Goal: Transaction & Acquisition: Download file/media

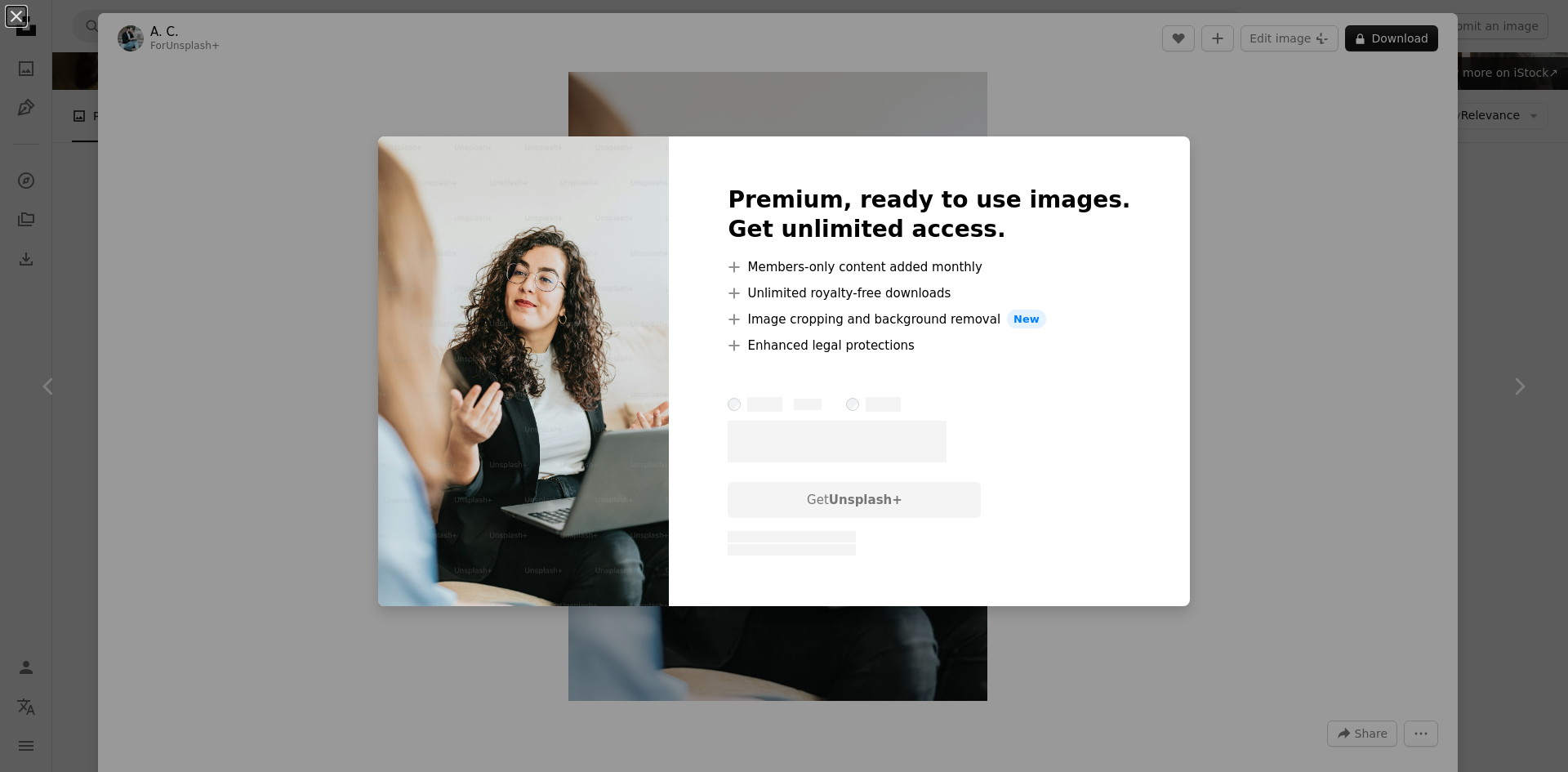
scroll to position [163, 0]
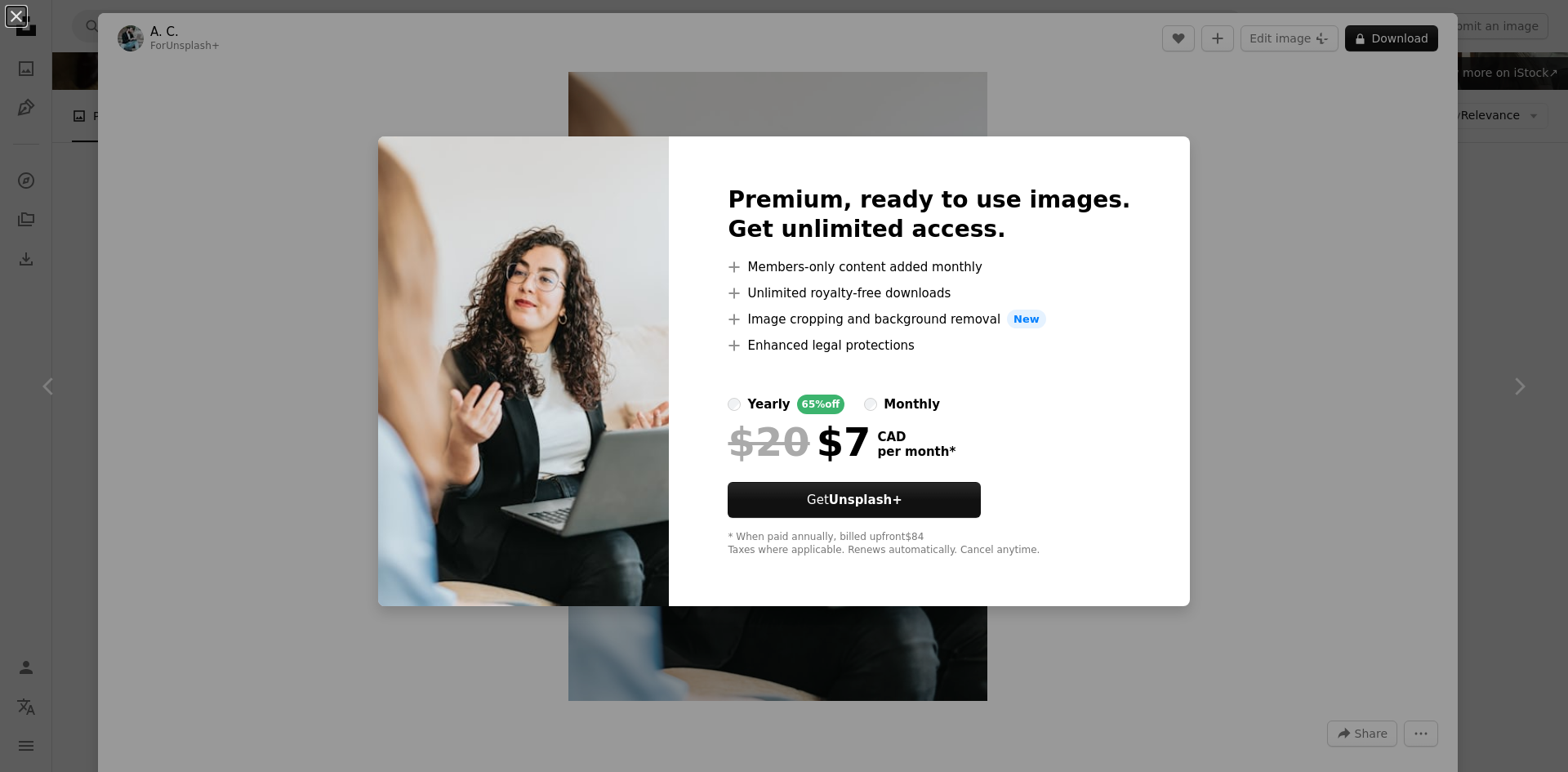
click at [1452, 250] on div "An X shape Premium, ready to use images. Get unlimited access. A plus sign Memb…" at bounding box center [784, 386] width 1568 height 772
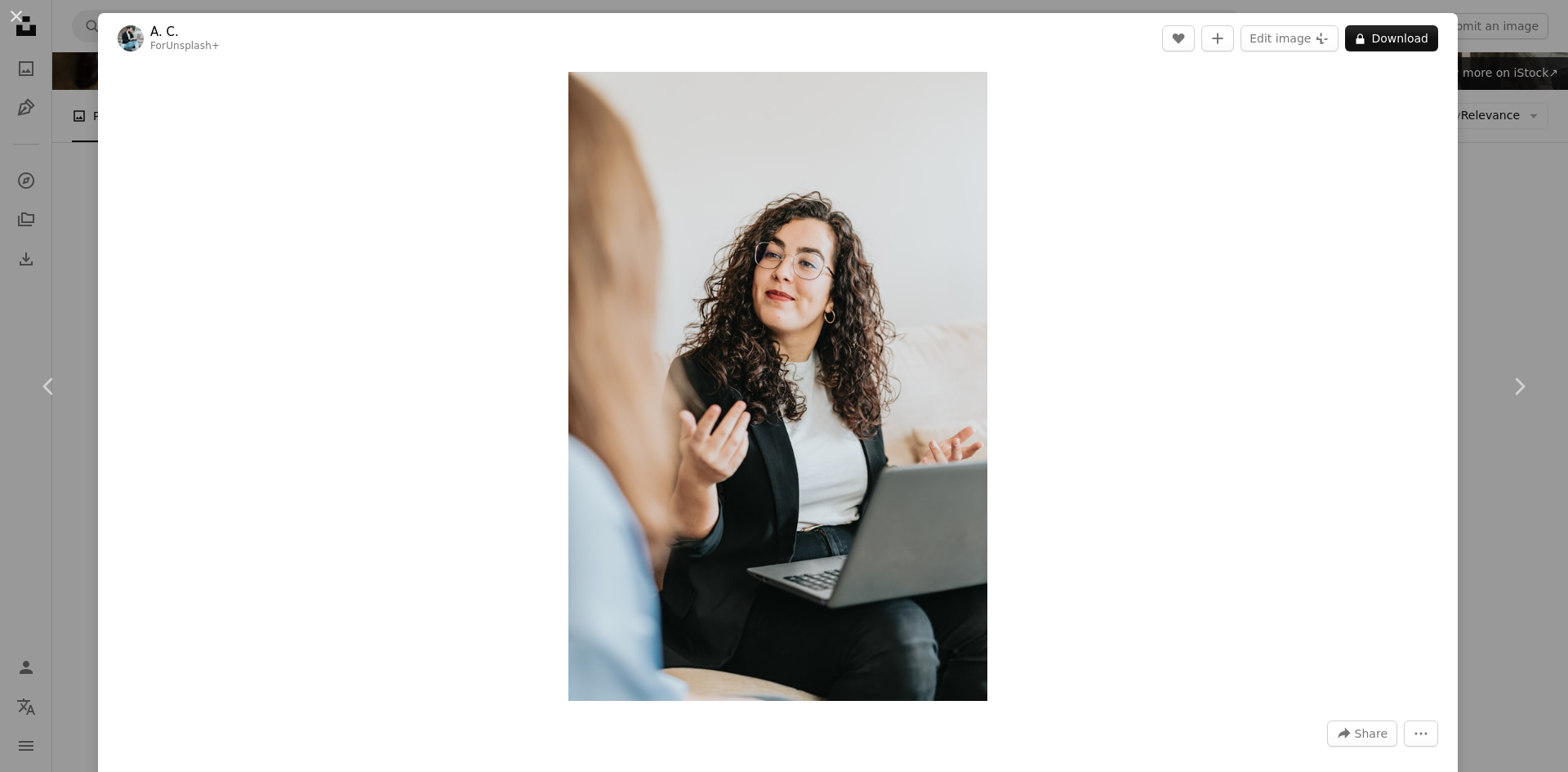
click at [1464, 295] on div "An X shape Chevron left Chevron right A. C. For Unsplash+ A heart A plus sign E…" at bounding box center [784, 386] width 1568 height 772
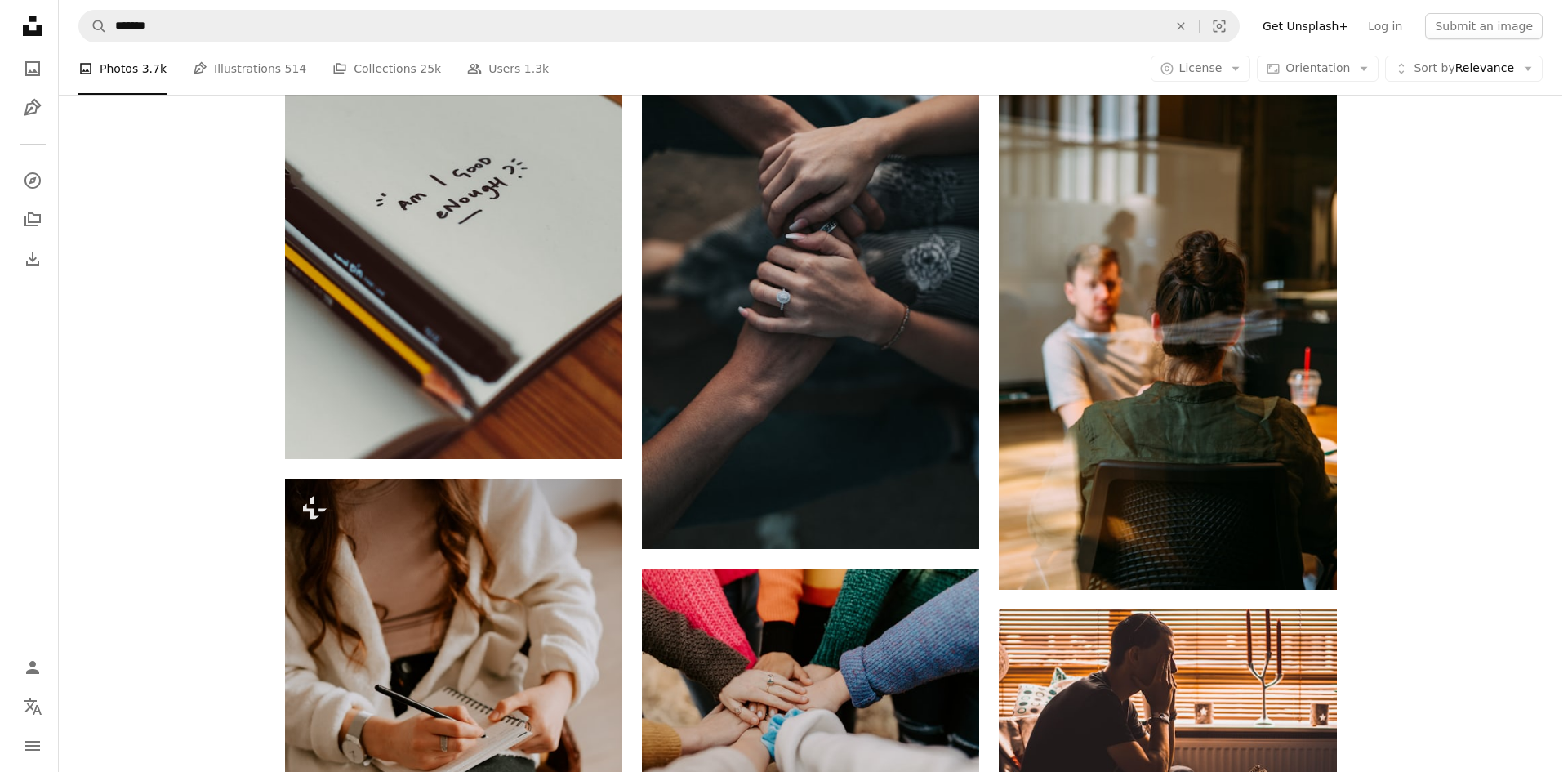
scroll to position [4167, 0]
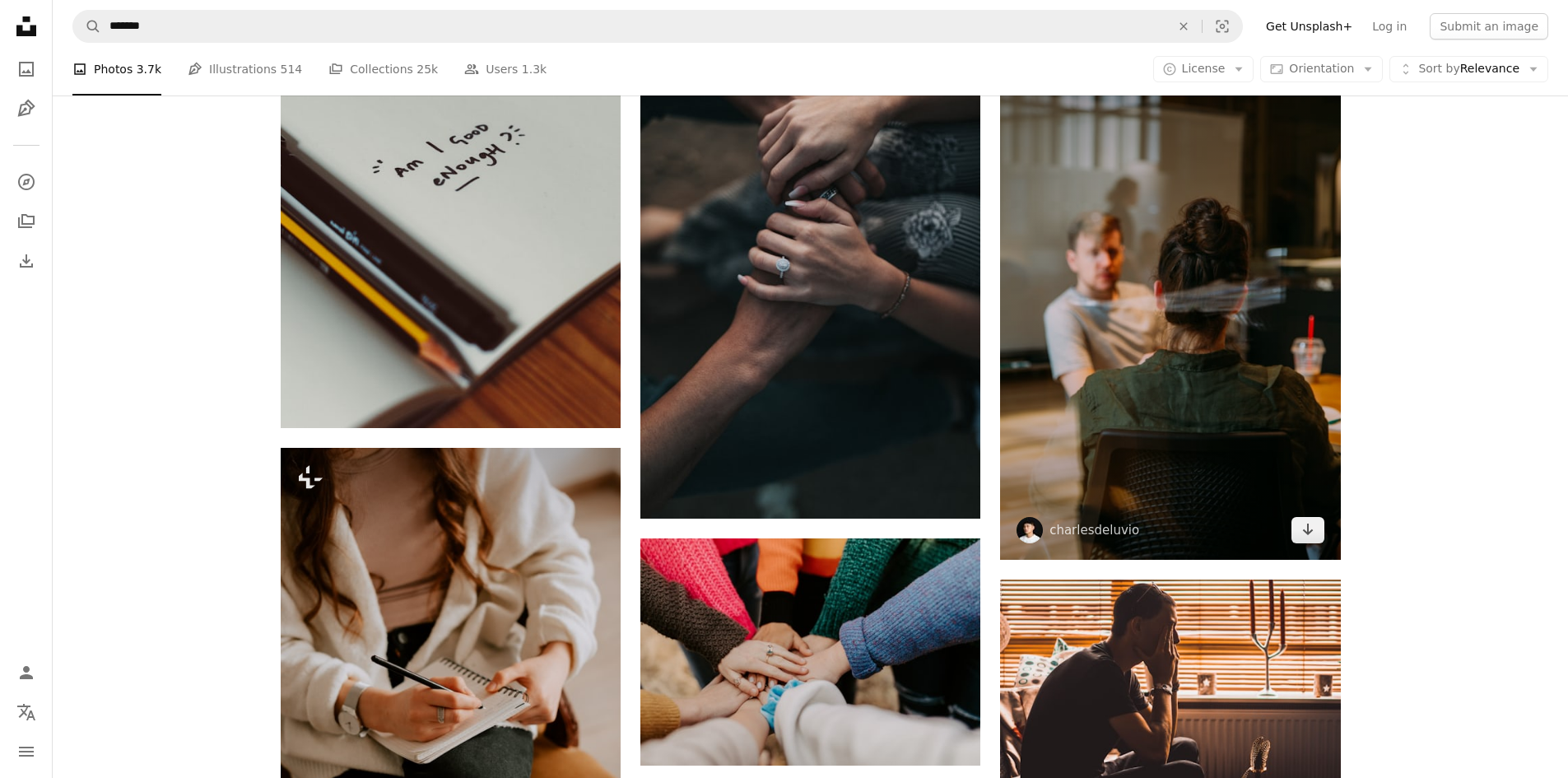
click at [1216, 357] on img at bounding box center [1170, 304] width 340 height 511
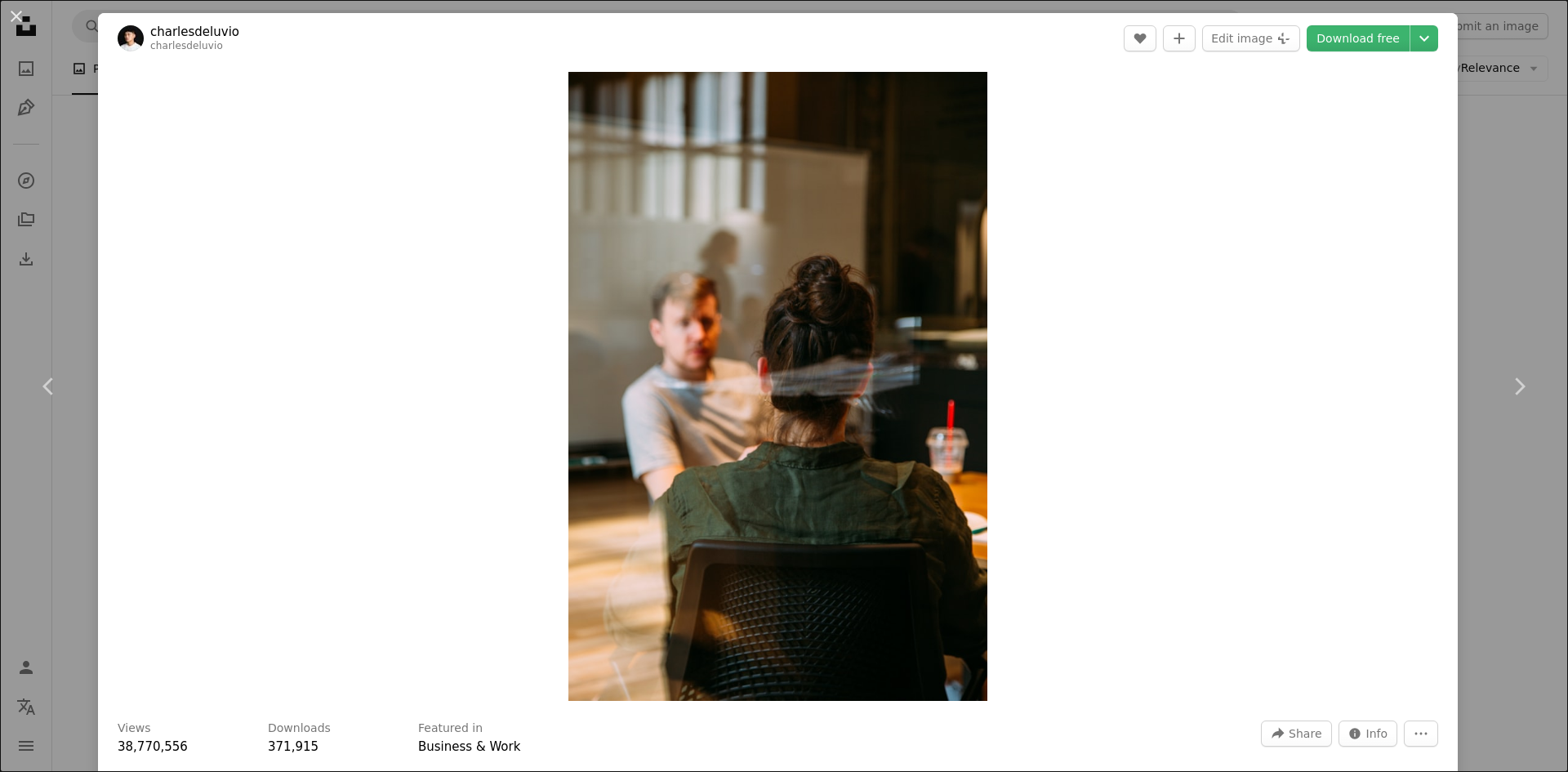
click at [1488, 548] on div "An X shape Chevron left Chevron right charlesdeluvio charlesdeluvio A heart A p…" at bounding box center [784, 386] width 1568 height 772
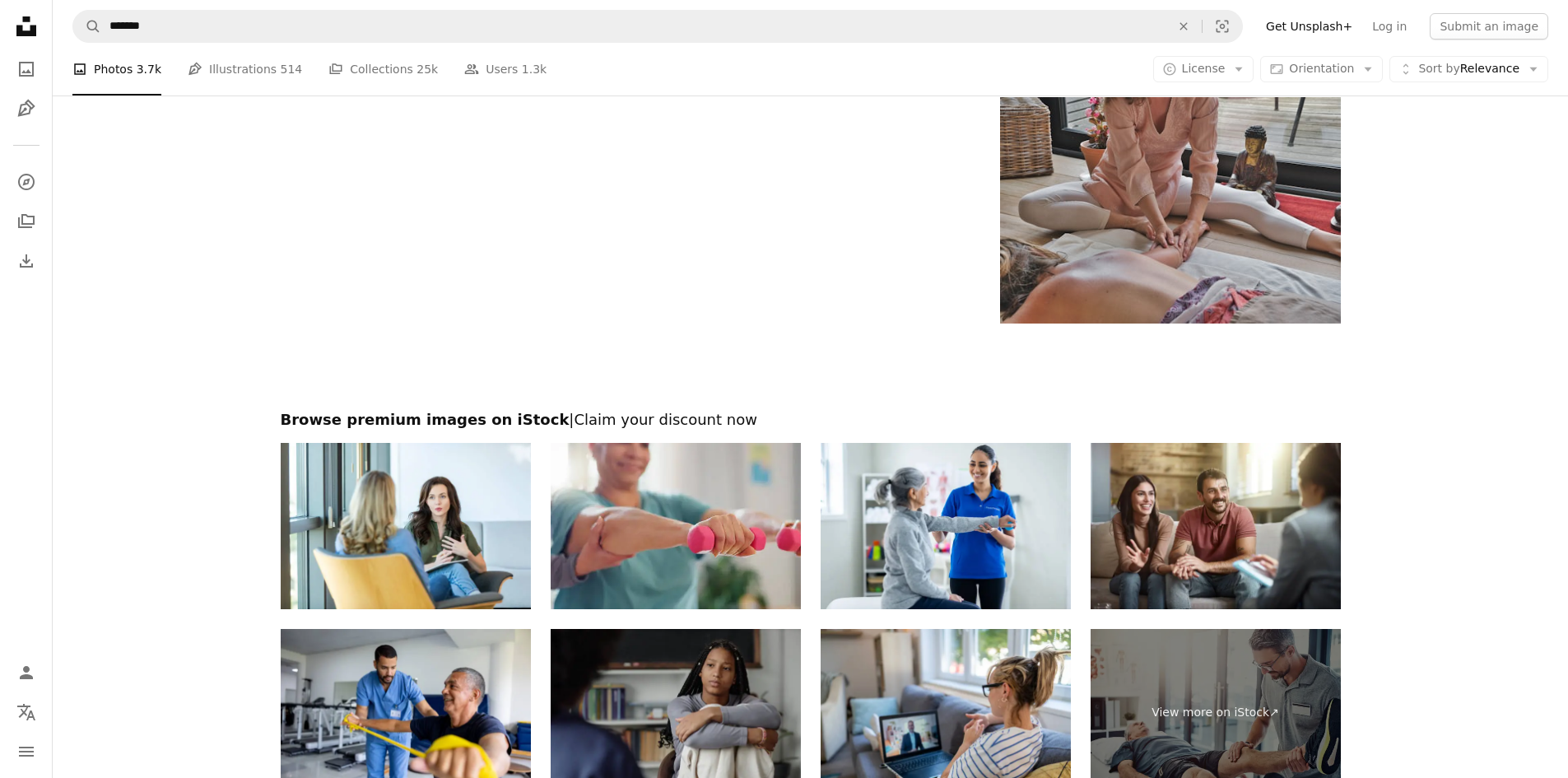
scroll to position [8440, 0]
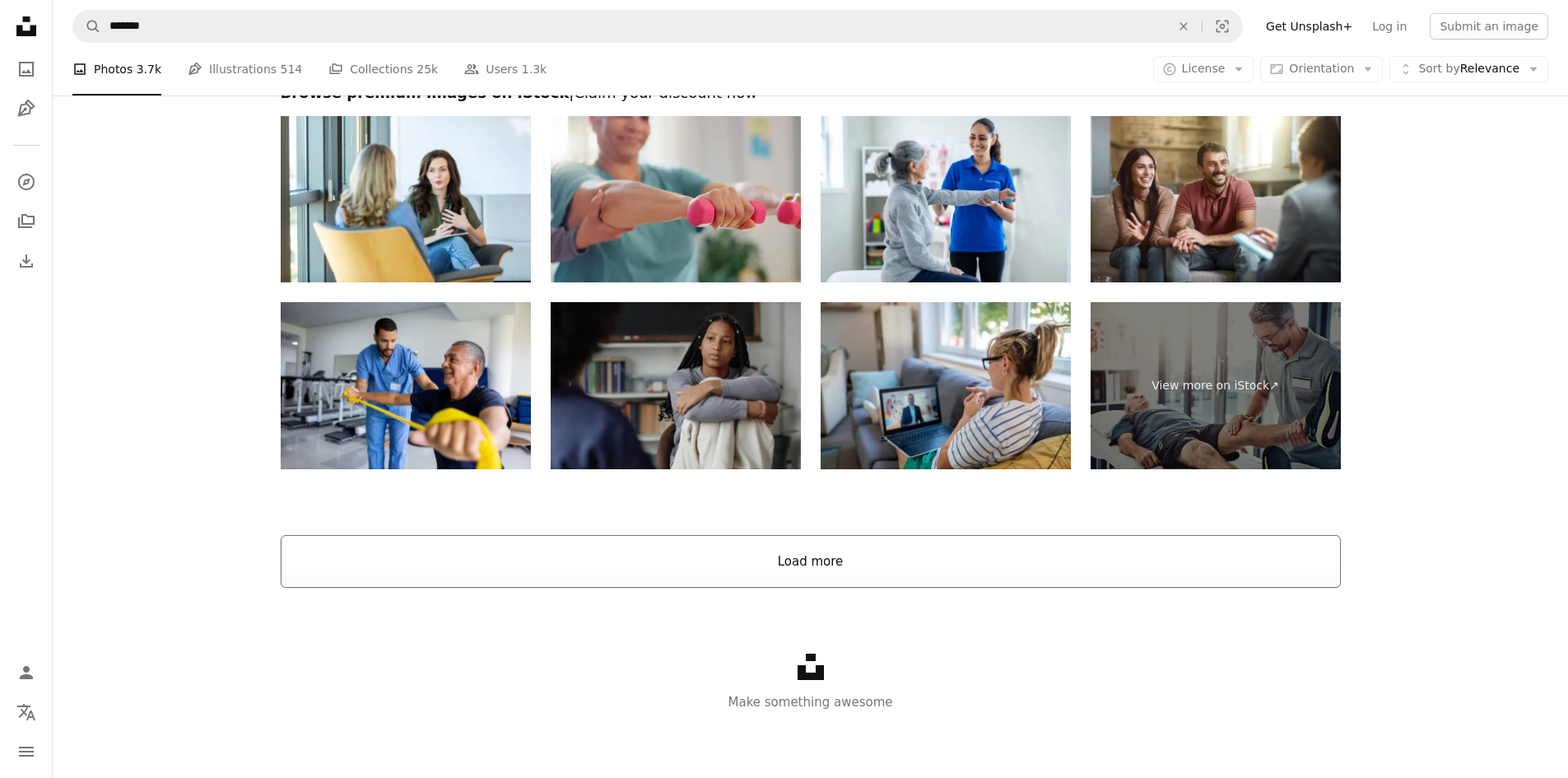
click at [1061, 564] on button "Load more" at bounding box center [811, 561] width 1060 height 52
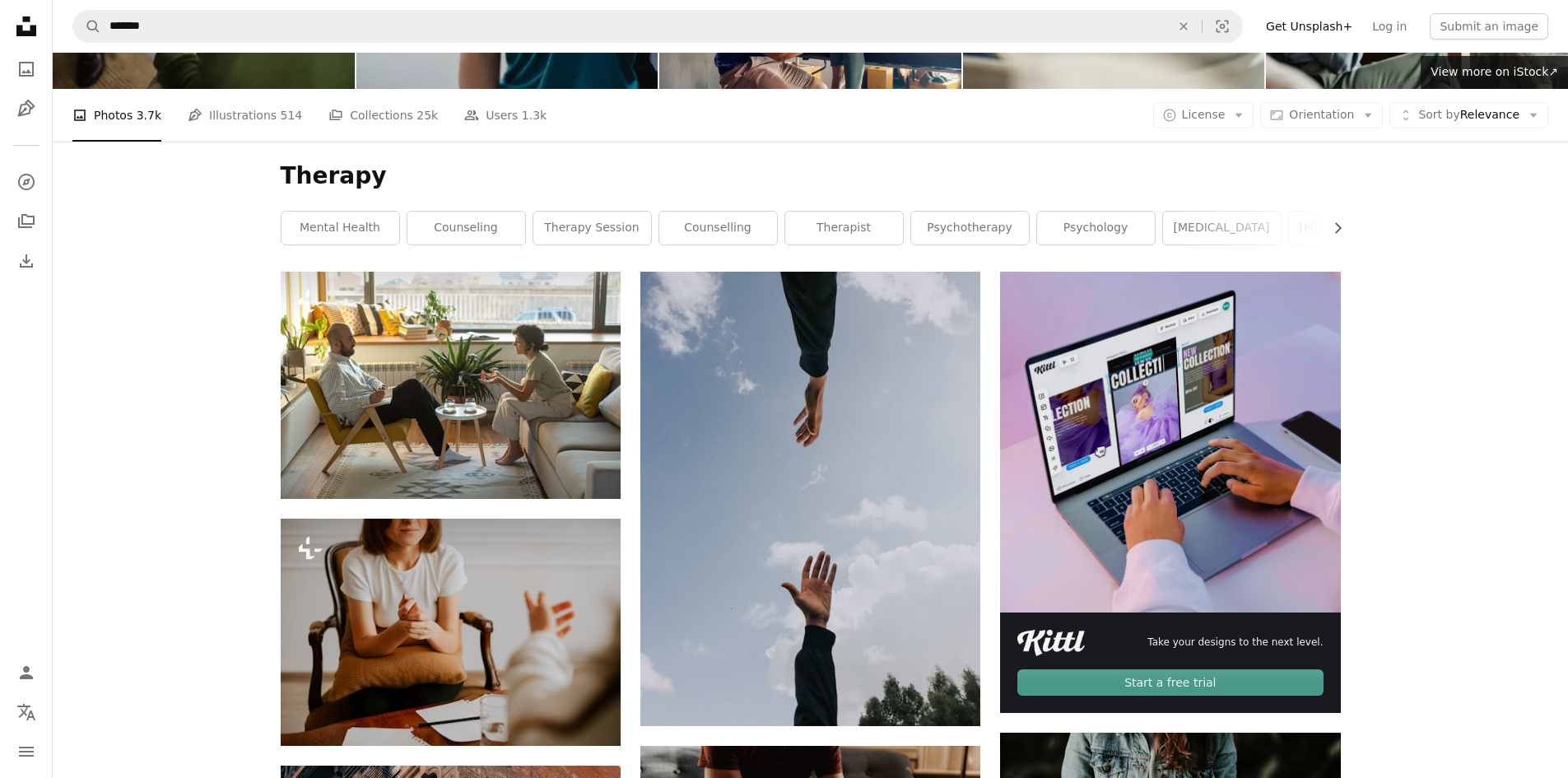
scroll to position [0, 0]
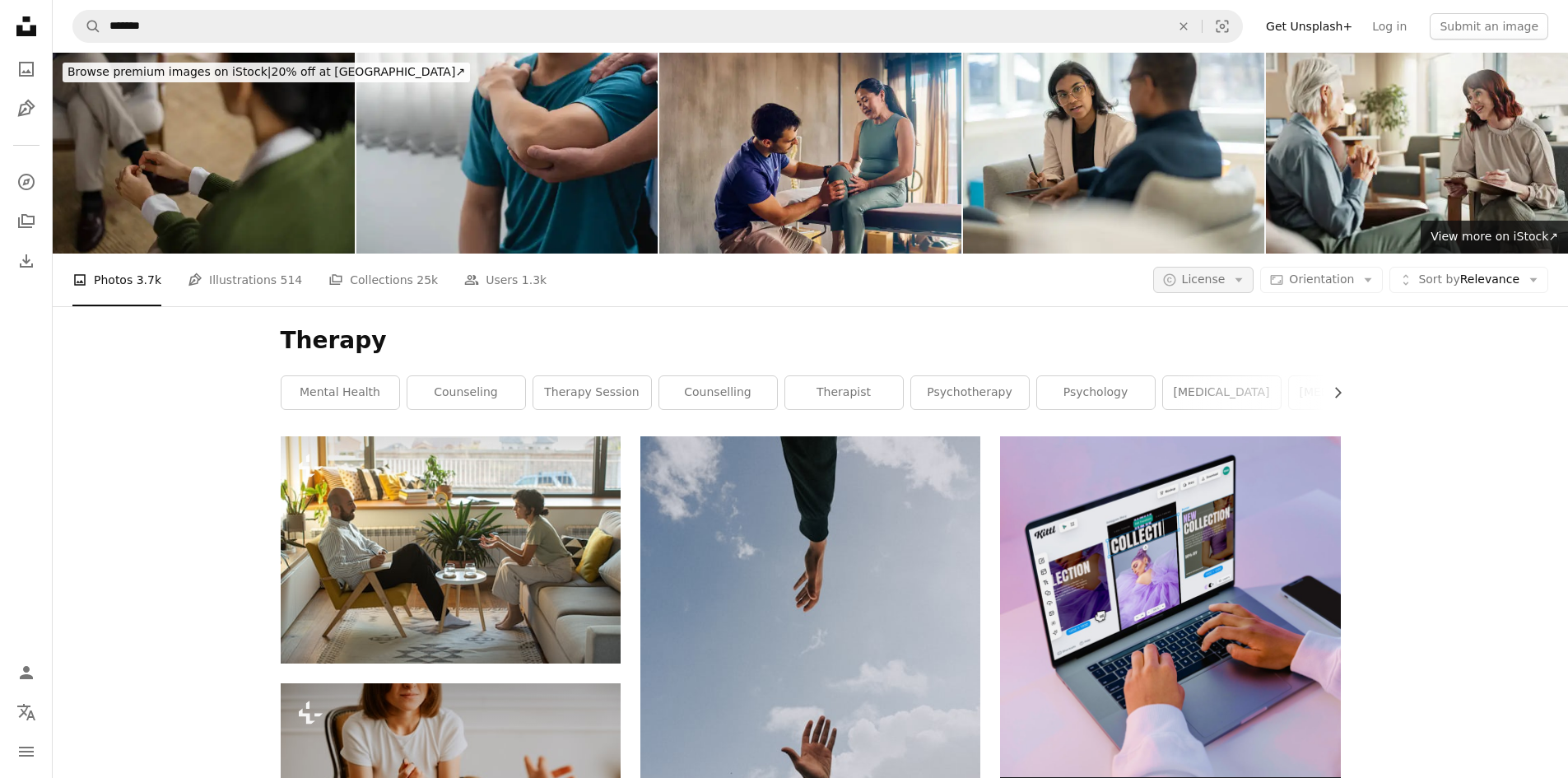
click at [1242, 285] on button "A copyright icon © License Arrow down" at bounding box center [1203, 280] width 102 height 27
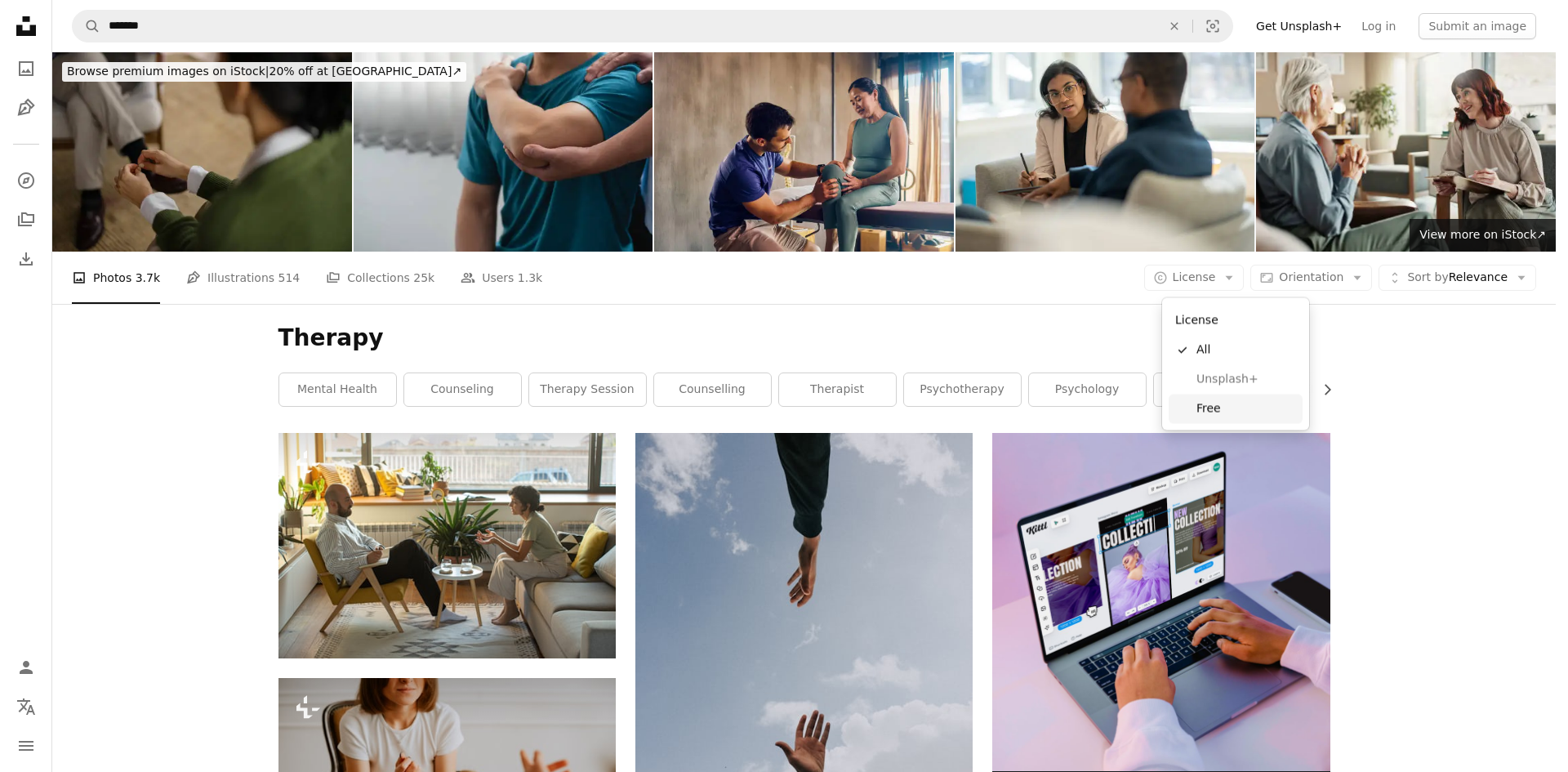
click at [1226, 400] on span "Free" at bounding box center [1246, 408] width 100 height 17
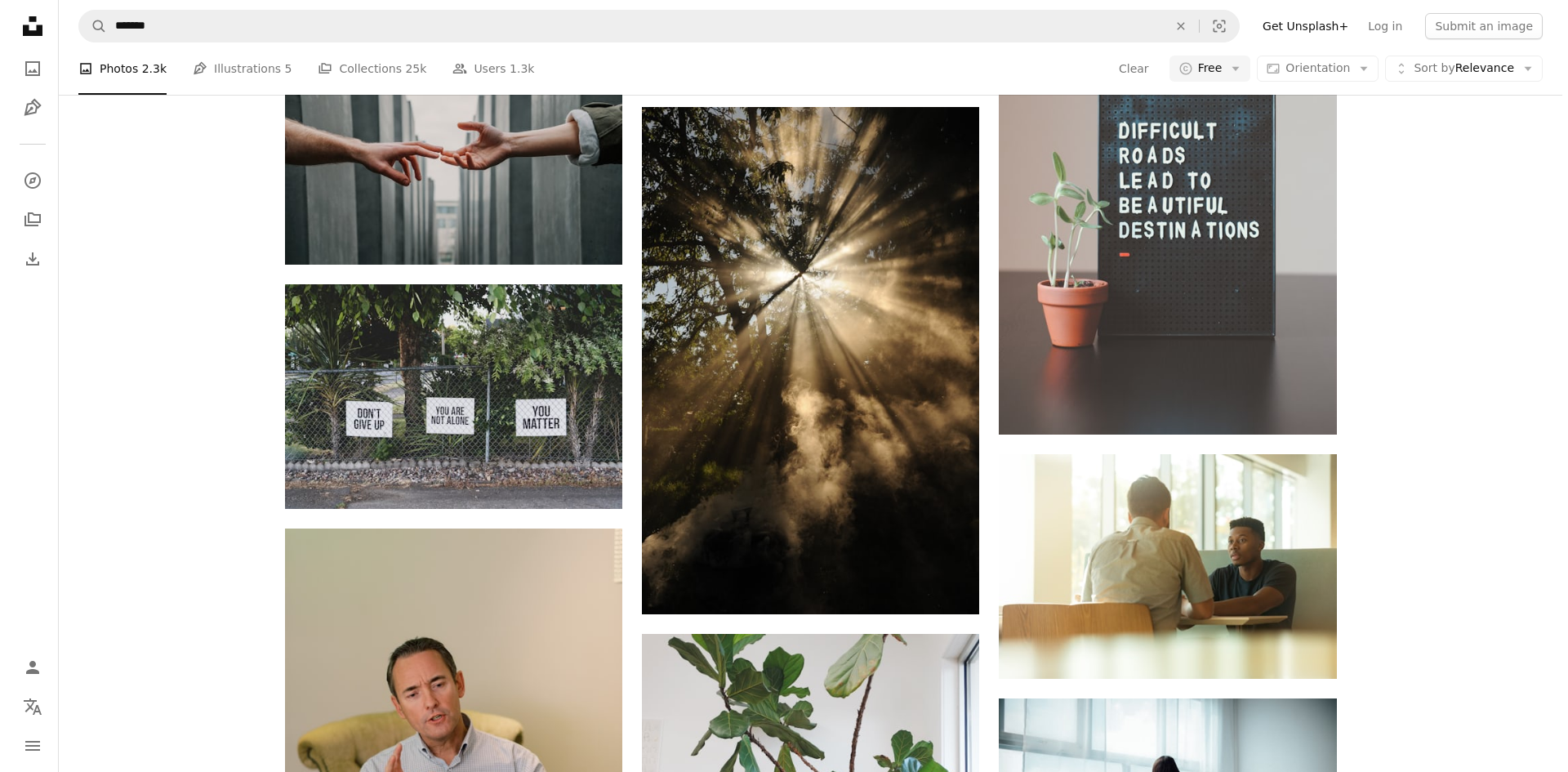
scroll to position [2206, 0]
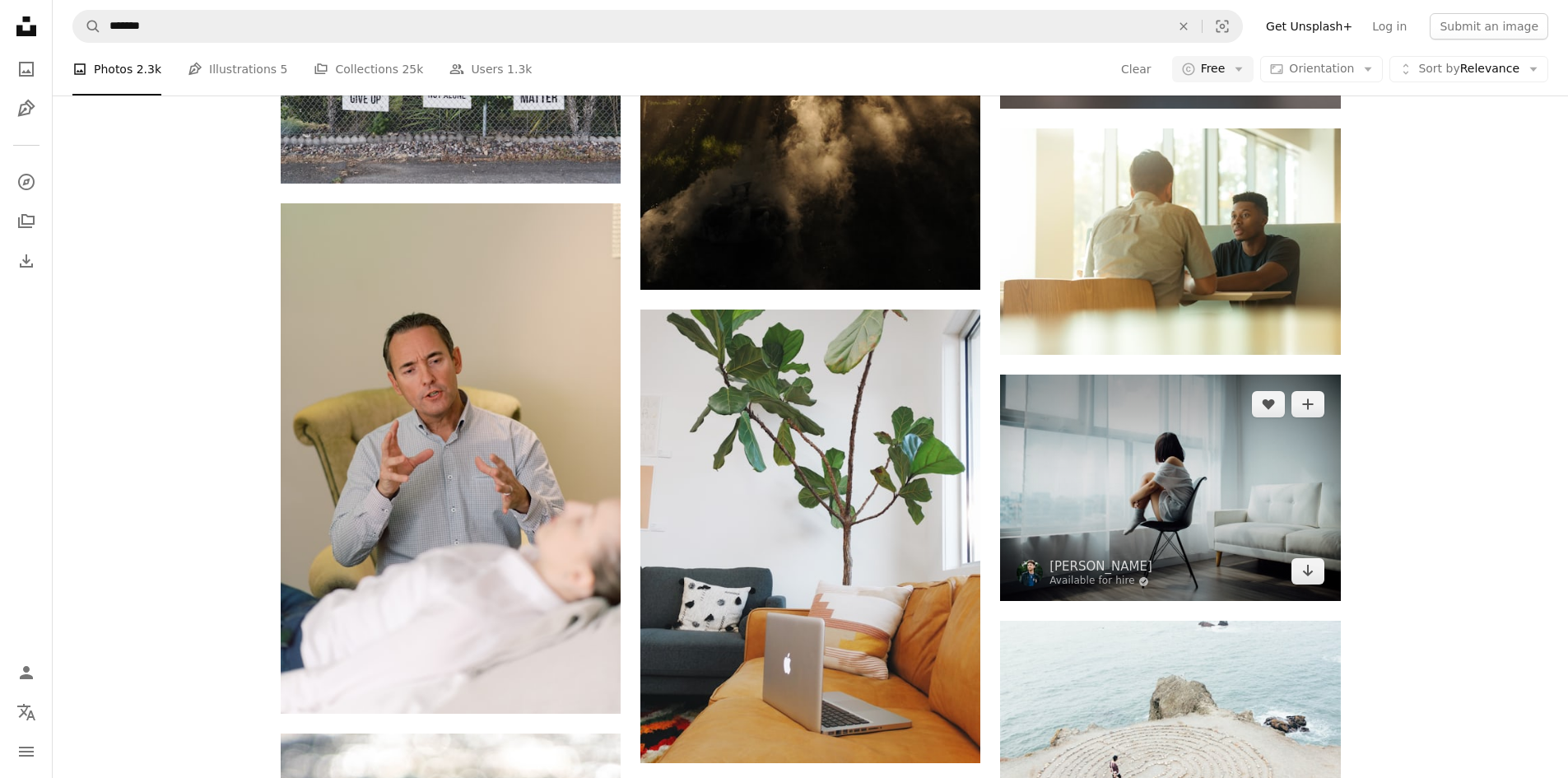
click at [1265, 522] on img at bounding box center [1170, 488] width 340 height 227
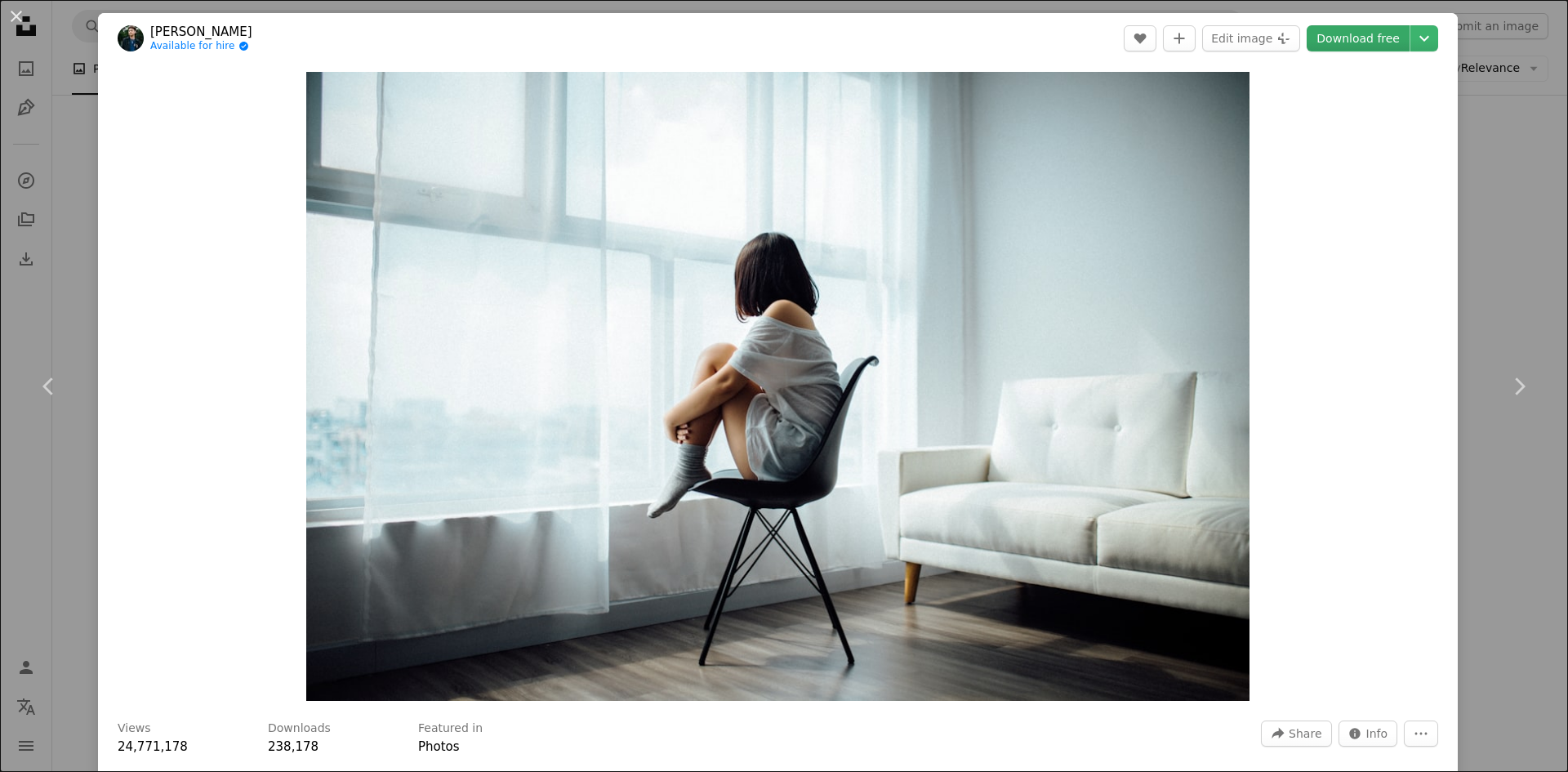
click at [1376, 40] on link "Download free" at bounding box center [1358, 38] width 103 height 26
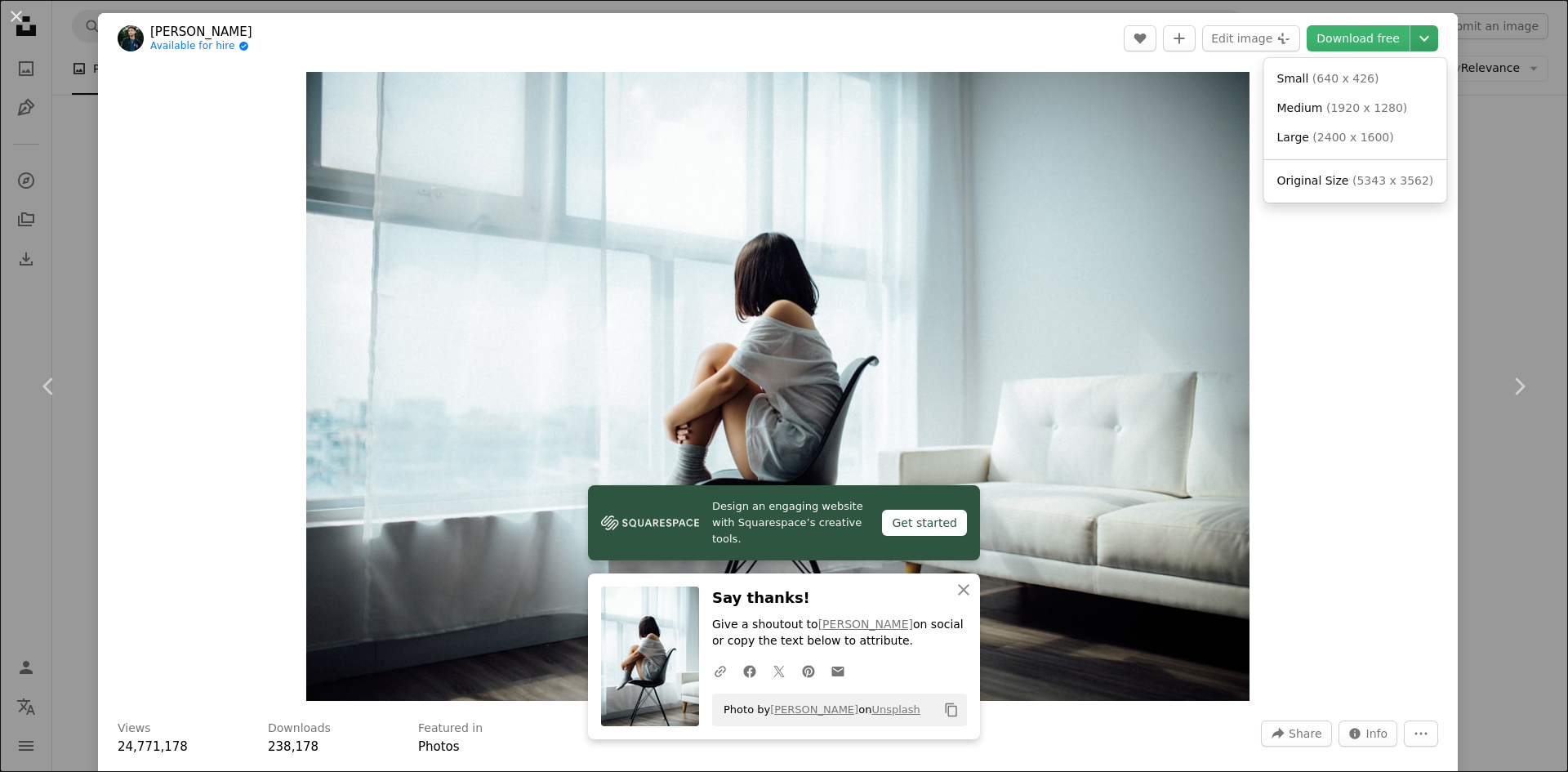
click at [1411, 40] on icon "Chevron down" at bounding box center [1424, 38] width 26 height 20
click at [1365, 112] on span "( 1920 x 1280 )" at bounding box center [1366, 108] width 81 height 13
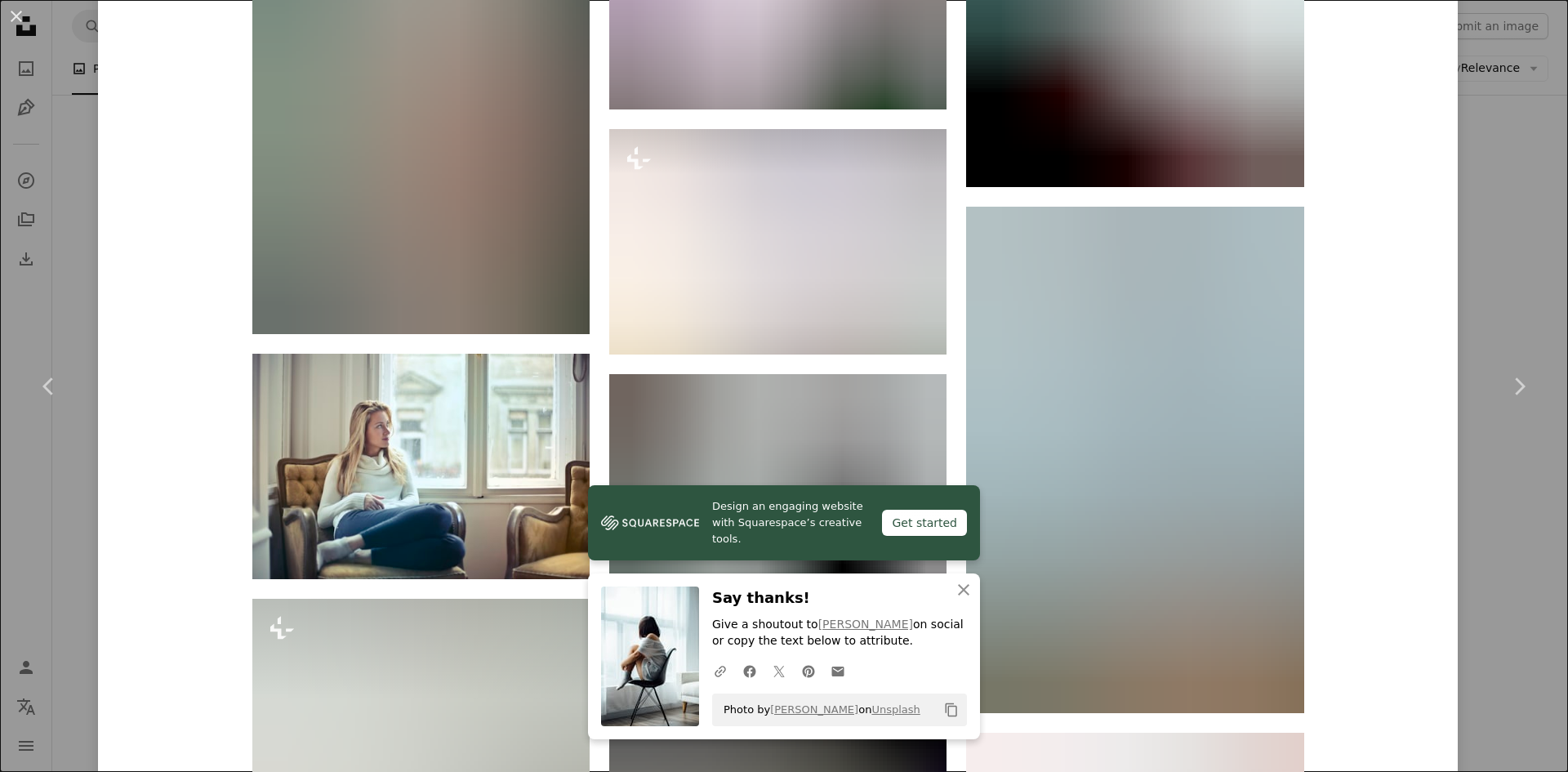
scroll to position [3269, 0]
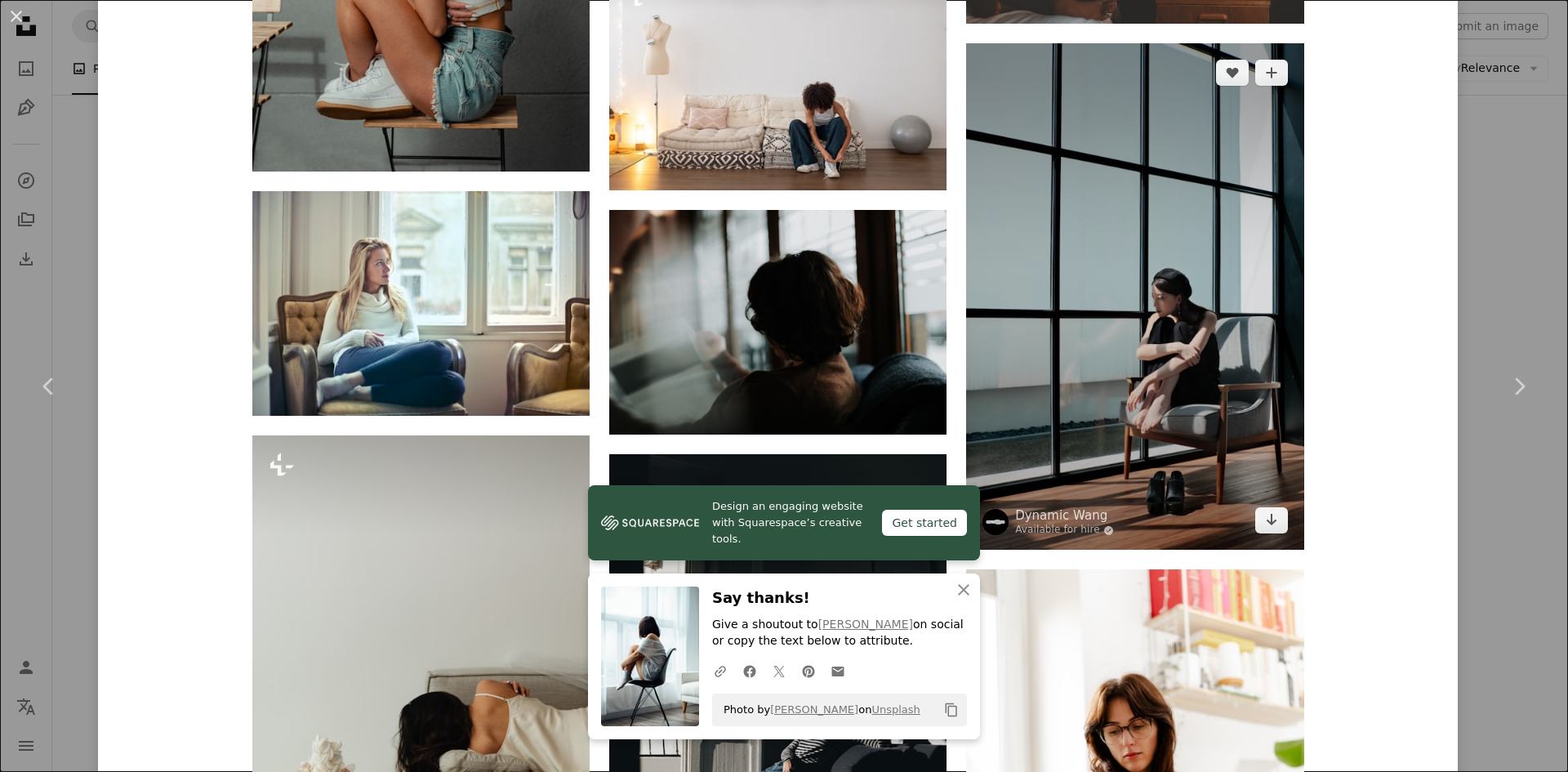
click at [1156, 344] on img at bounding box center [1135, 296] width 337 height 507
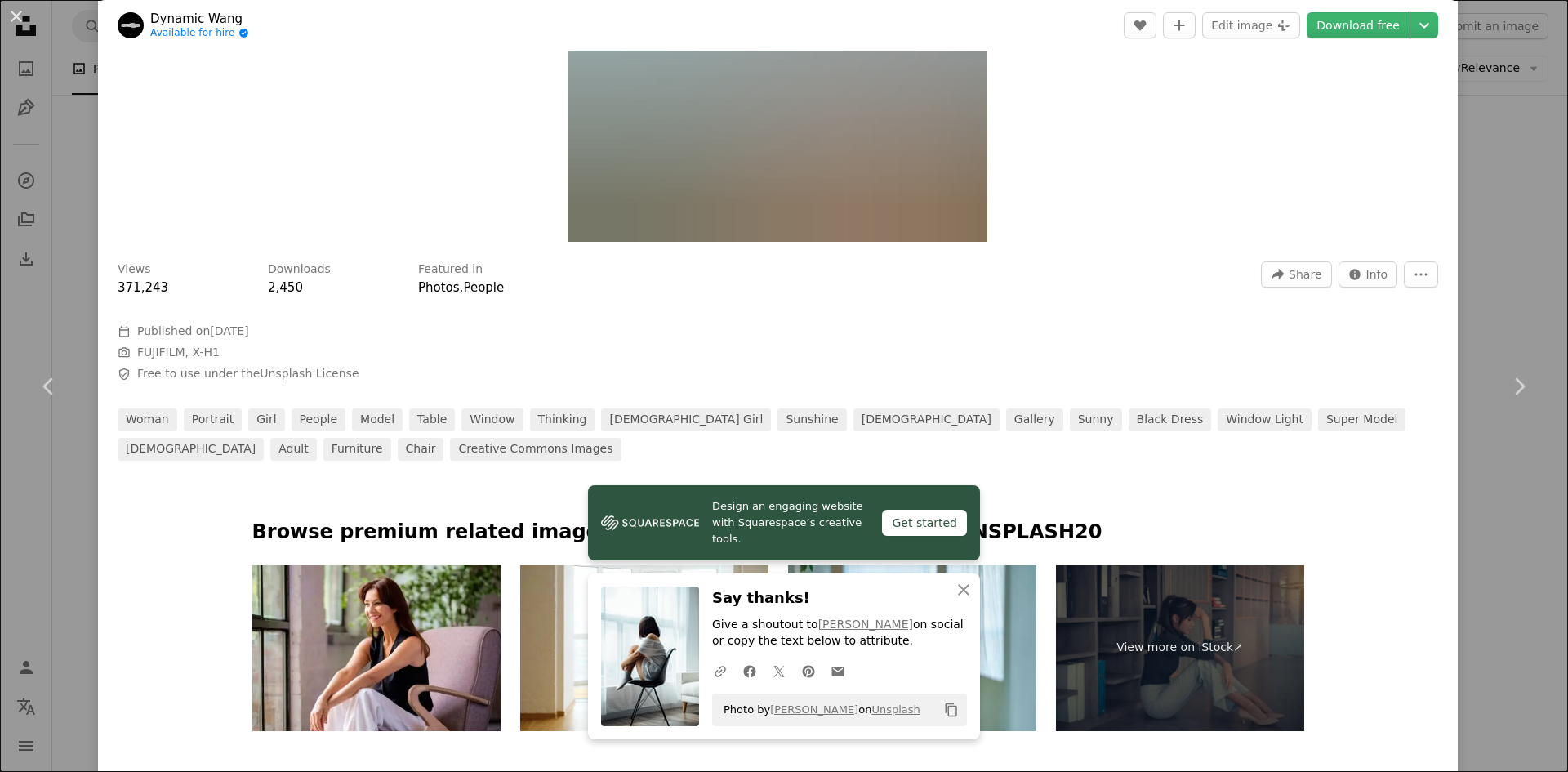
scroll to position [490, 0]
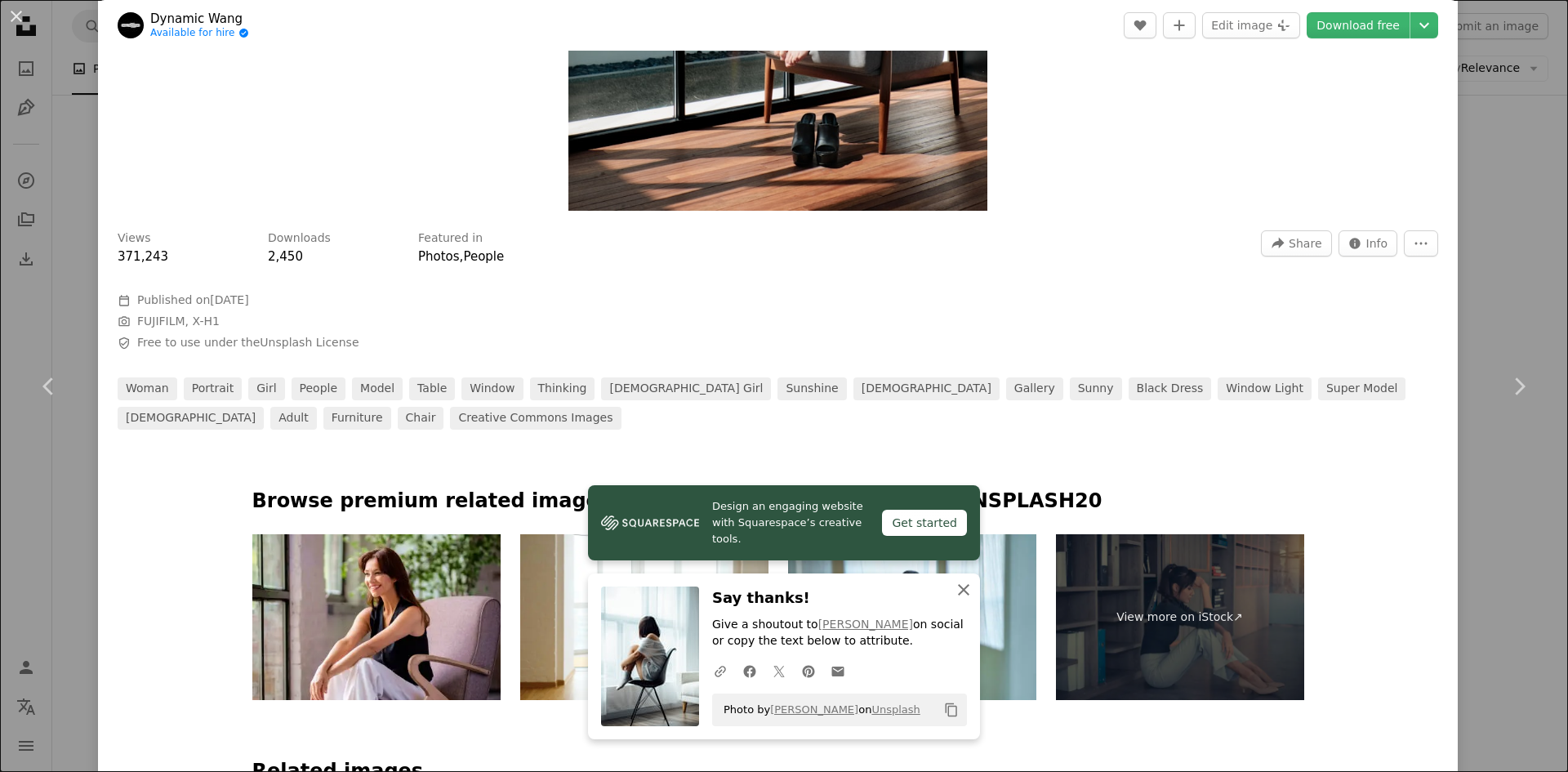
click at [962, 582] on icon "An X shape" at bounding box center [963, 590] width 20 height 20
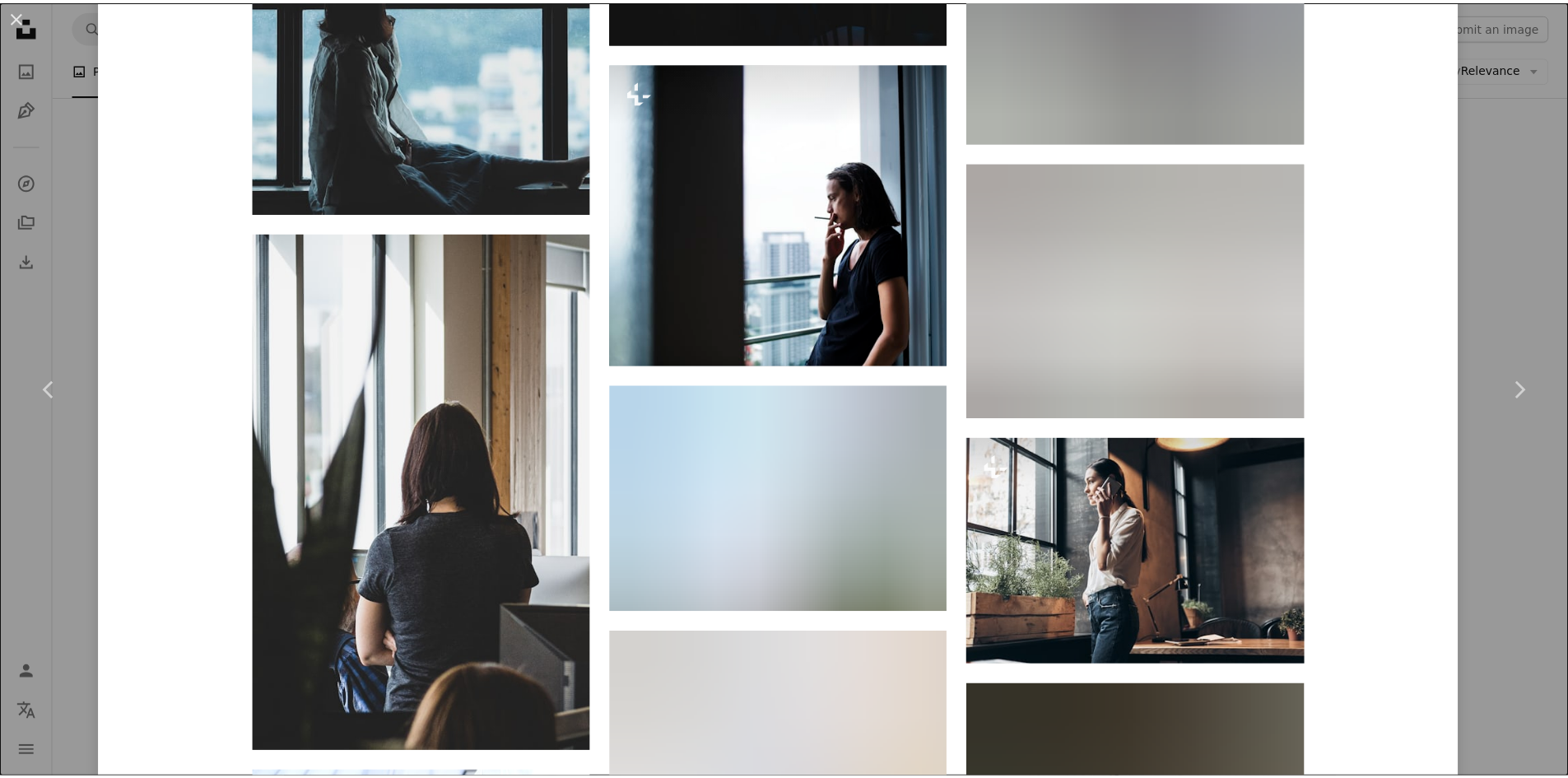
scroll to position [2882, 0]
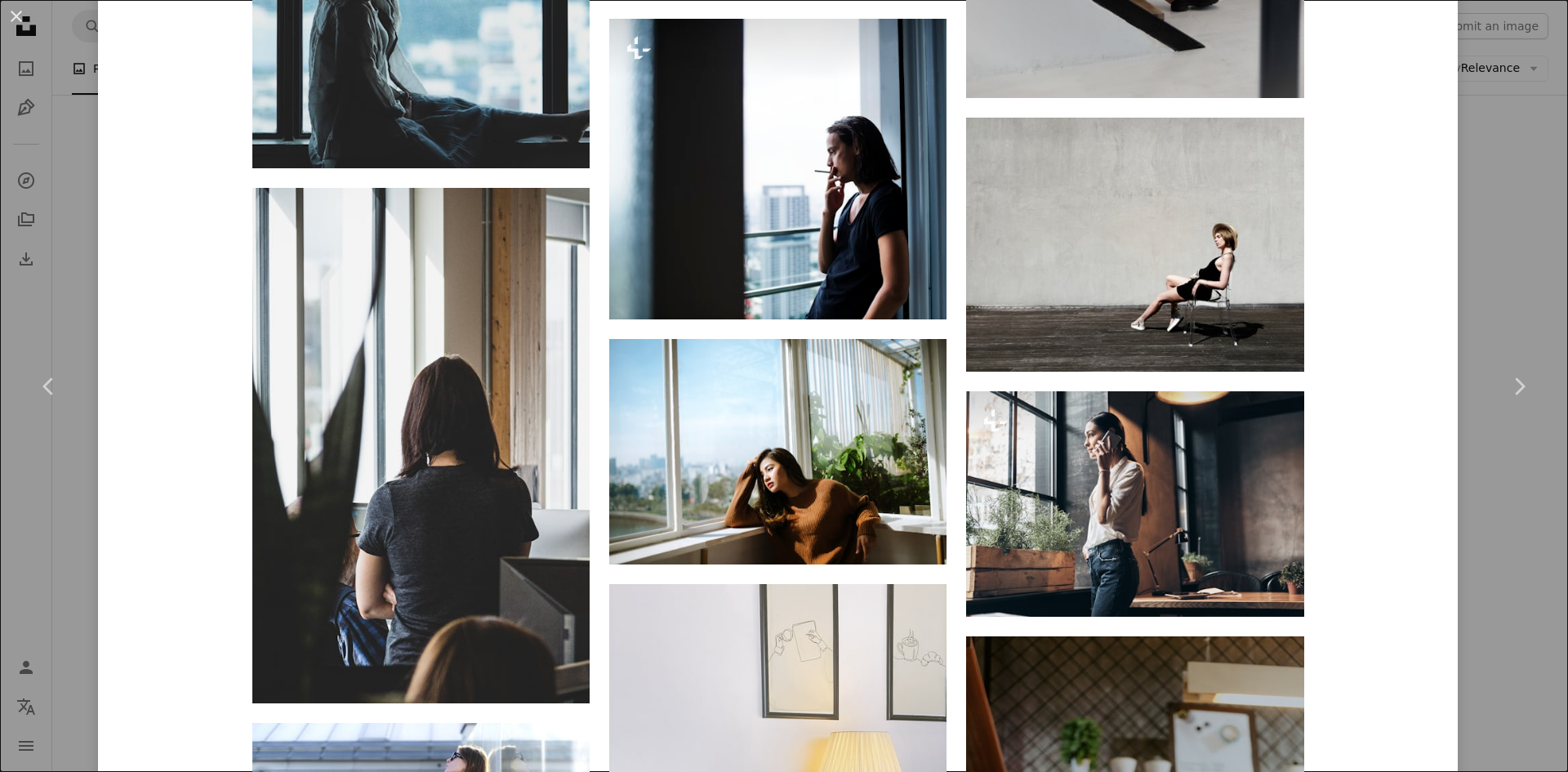
click at [1491, 468] on div "An X shape Chevron left Chevron right Dynamic Wang Available for hire A checkma…" at bounding box center [784, 386] width 1568 height 772
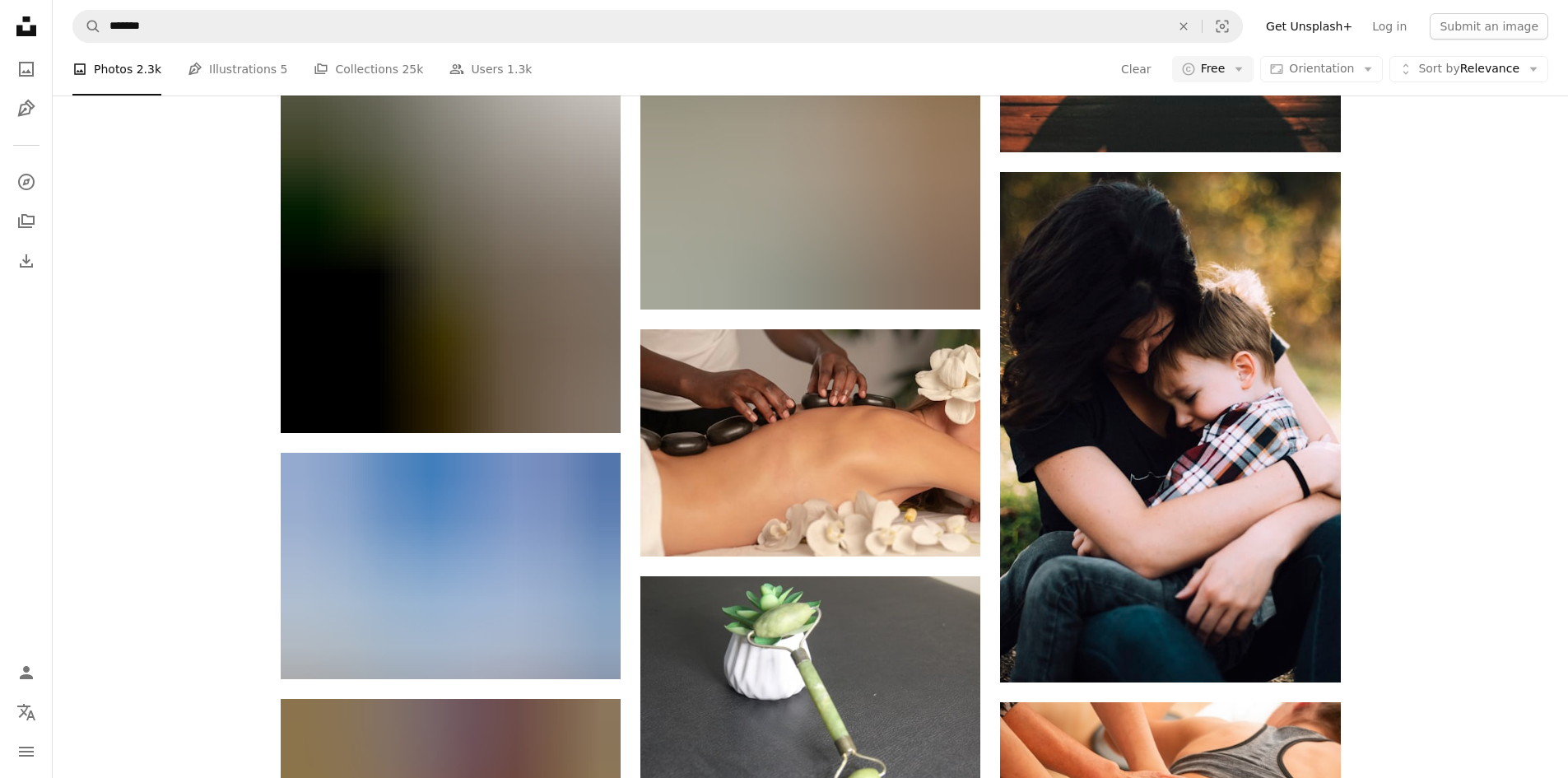
scroll to position [15976, 0]
